Goal: Task Accomplishment & Management: Use online tool/utility

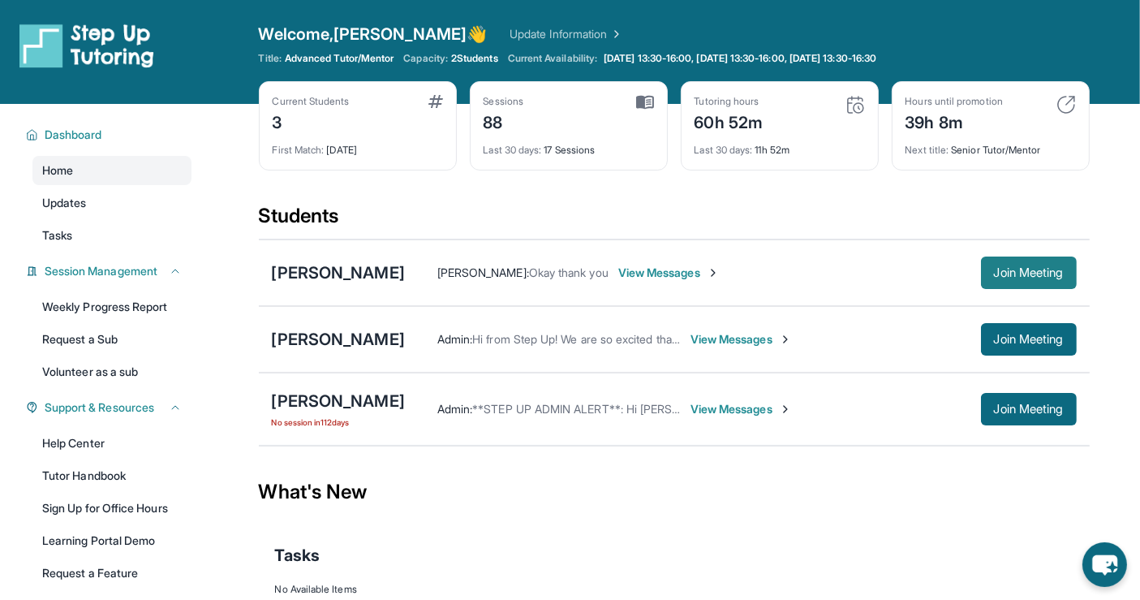
click at [1006, 268] on span "Join Meeting" at bounding box center [1029, 273] width 70 height 10
click at [1022, 337] on span "Join Meeting" at bounding box center [1029, 339] width 70 height 10
click at [1017, 334] on span "Join Meeting" at bounding box center [1029, 339] width 70 height 10
